Goal: Task Accomplishment & Management: Manage account settings

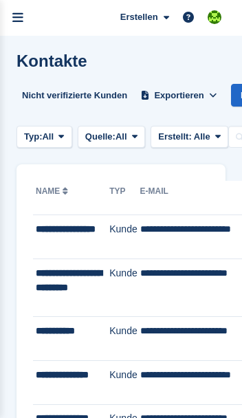
click at [23, 17] on icon "menu" at bounding box center [17, 18] width 11 height 12
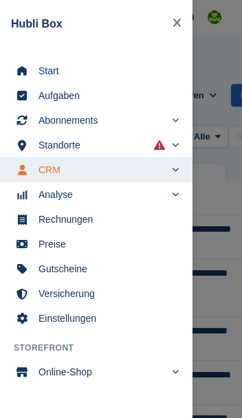
click at [40, 71] on span "Start" at bounding box center [105, 70] width 133 height 19
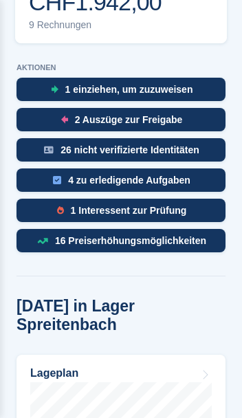
scroll to position [637, 0]
click at [43, 199] on div "1 Interessent zur Prüfung" at bounding box center [121, 210] width 209 height 23
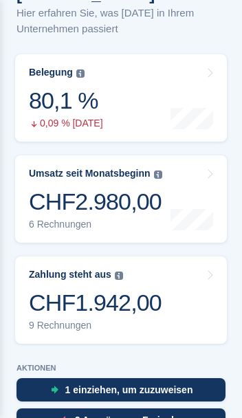
scroll to position [337, 0]
click at [193, 285] on link "Zahlung steht aus Der gesamte ausstehende Saldo aller offenen Rechnungen. CHF1.…" at bounding box center [121, 300] width 212 height 87
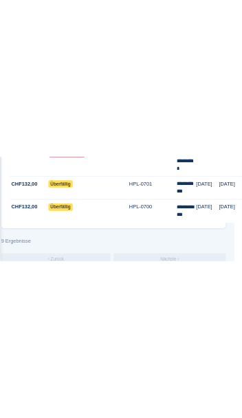
scroll to position [0, 122]
